Goal: Navigation & Orientation: Find specific page/section

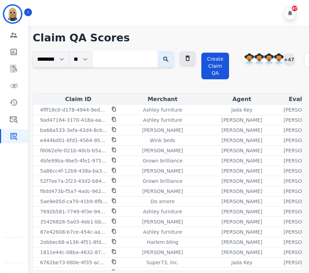
click at [295, 60] on div "+47" at bounding box center [289, 59] width 12 height 12
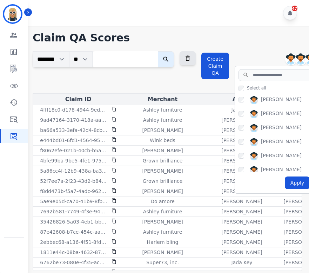
click at [254, 43] on h1 "Claim QA Scores" at bounding box center [167, 38] width 269 height 13
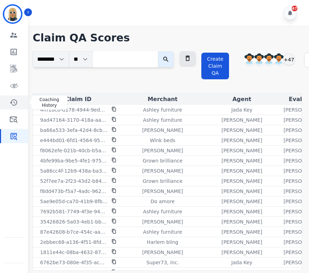
click at [16, 102] on icon "Sidebar" at bounding box center [13, 102] width 7 height 6
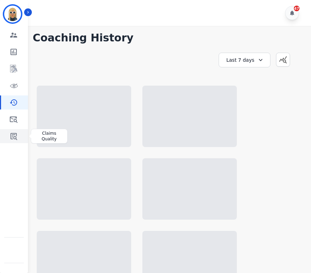
click at [17, 135] on icon "Sidebar" at bounding box center [13, 136] width 8 height 8
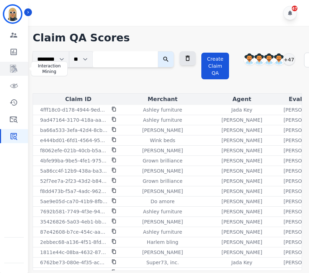
click at [15, 64] on link "Sidebar" at bounding box center [14, 69] width 27 height 14
